Goal: Task Accomplishment & Management: Use online tool/utility

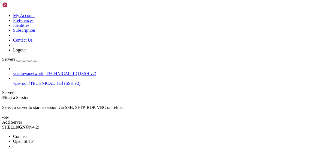
click at [62, 134] on li "Connect" at bounding box center [38, 136] width 50 height 5
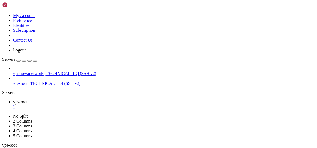
scroll to position [599, 0]
drag, startPoint x: 138, startPoint y: 308, endPoint x: 85, endPoint y: 308, distance: 52.1
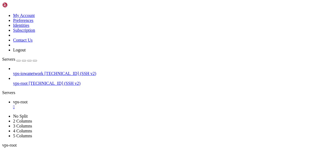
drag, startPoint x: 101, startPoint y: 308, endPoint x: 64, endPoint y: 298, distance: 38.7
drag, startPoint x: 47, startPoint y: 57, endPoint x: 127, endPoint y: 66, distance: 80.8
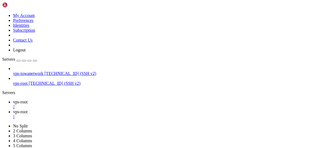
scroll to position [0, 0]
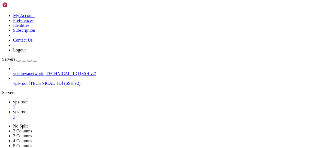
scroll to position [1619, 0]
type input "/etc/thelounge"
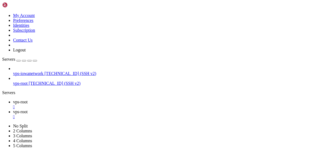
drag, startPoint x: 150, startPoint y: 111, endPoint x: 160, endPoint y: 108, distance: 10.9
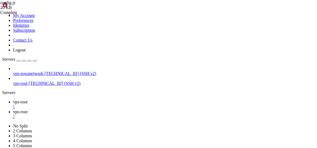
scroll to position [0, 4]
drag, startPoint x: 133, startPoint y: 85, endPoint x: 121, endPoint y: 84, distance: 11.2
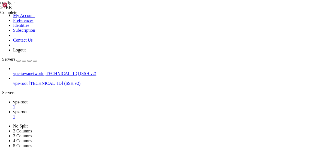
scroll to position [0, 2]
drag, startPoint x: 125, startPoint y: 51, endPoint x: 112, endPoint y: 50, distance: 12.9
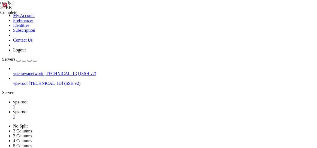
scroll to position [0, 4]
type textarea "lockNetwork: true,"
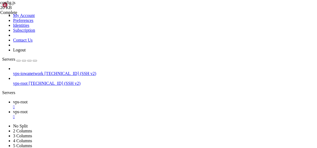
click at [133, 109] on link "vps-root " at bounding box center [164, 114] width 302 height 10
click at [132, 114] on div "" at bounding box center [164, 116] width 302 height 5
